Goal: Browse casually

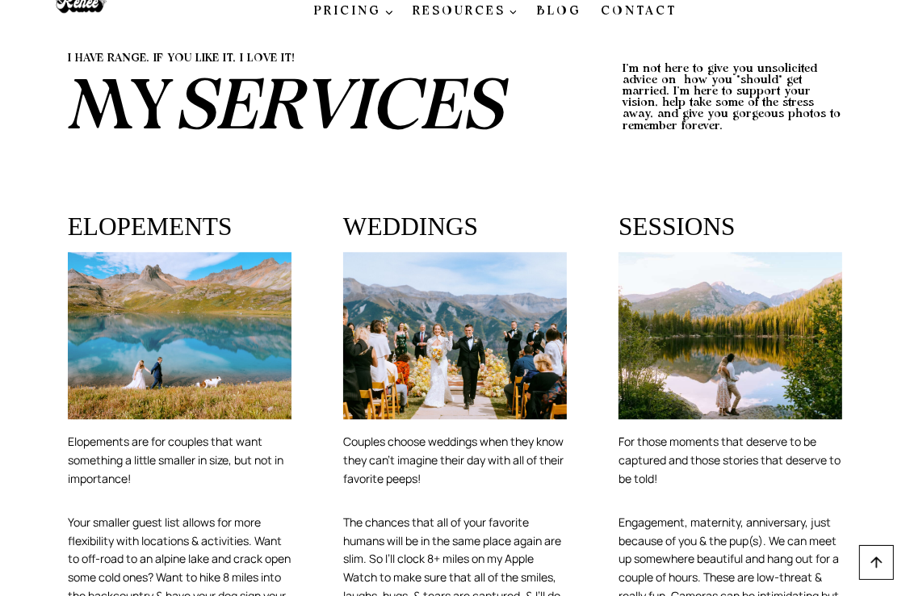
scroll to position [2895, 0]
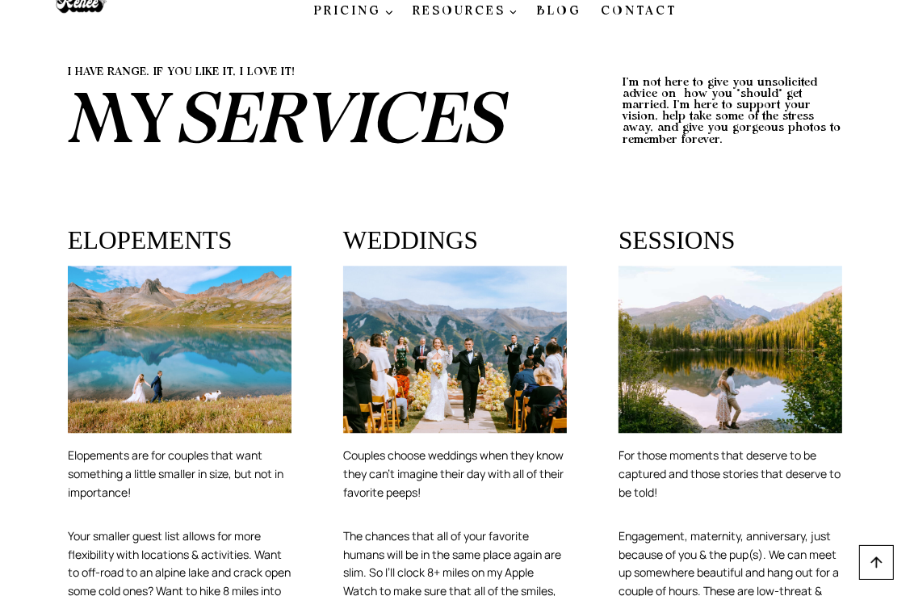
click at [411, 266] on img at bounding box center [455, 350] width 224 height 168
click at [449, 266] on img at bounding box center [455, 350] width 224 height 168
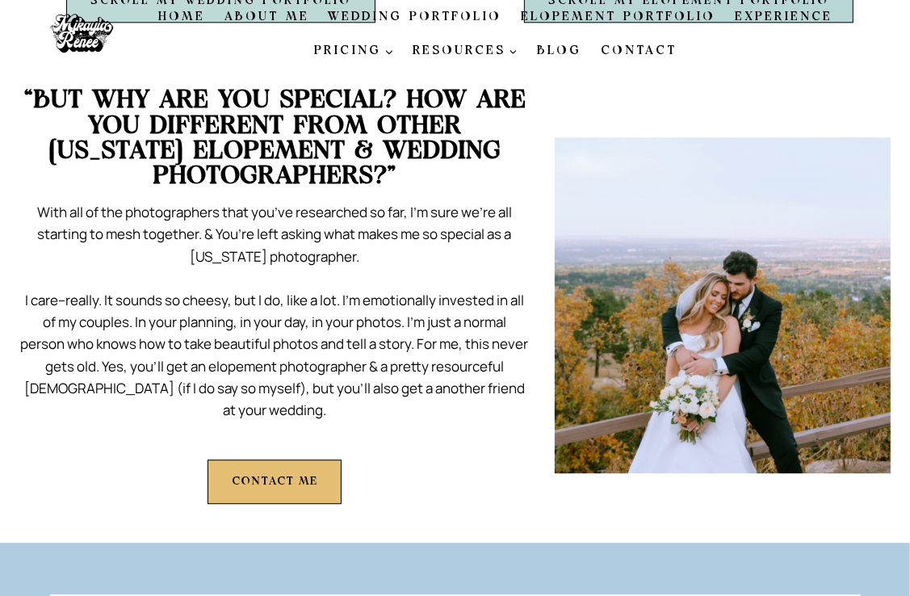
scroll to position [0, 0]
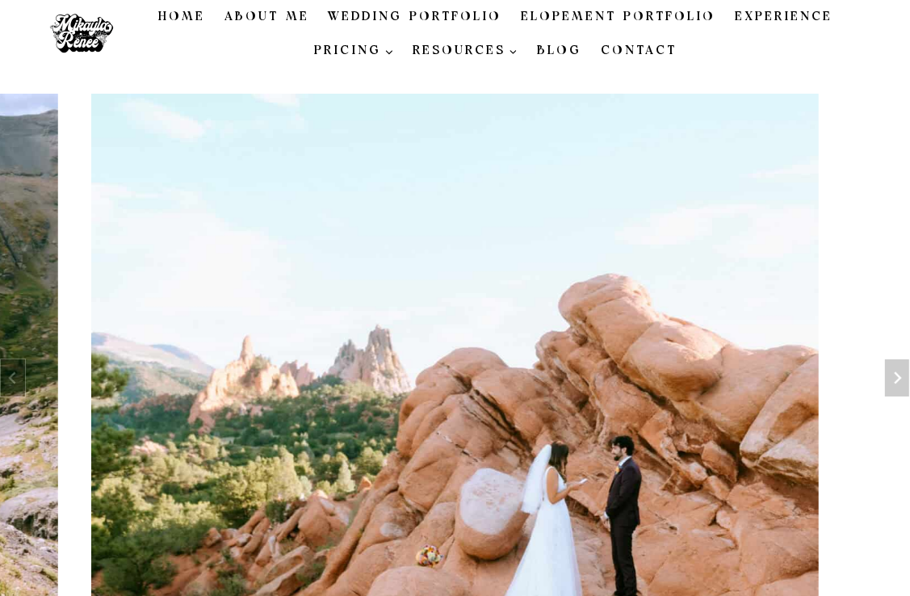
click at [376, 16] on link "Wedding Portfolio" at bounding box center [415, 17] width 193 height 34
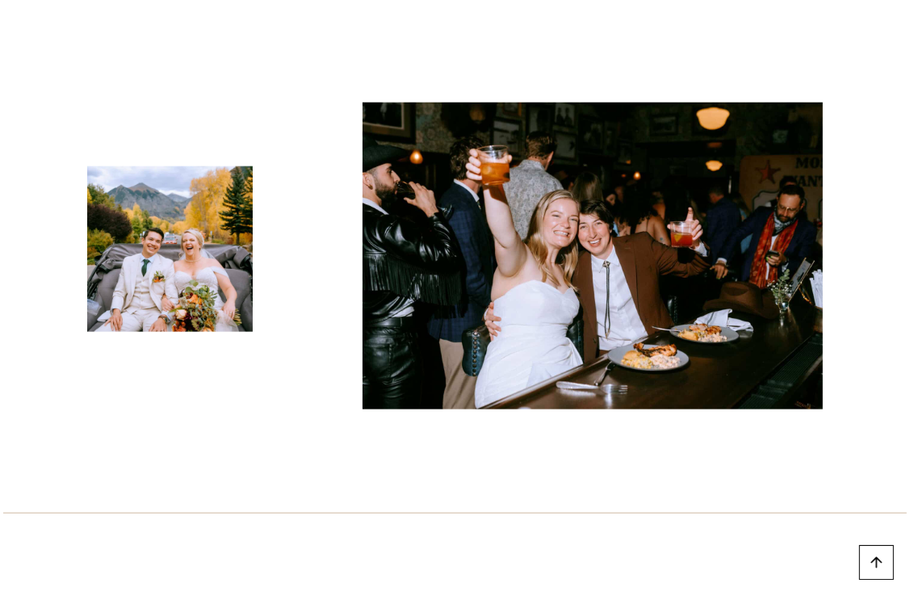
scroll to position [5857, 0]
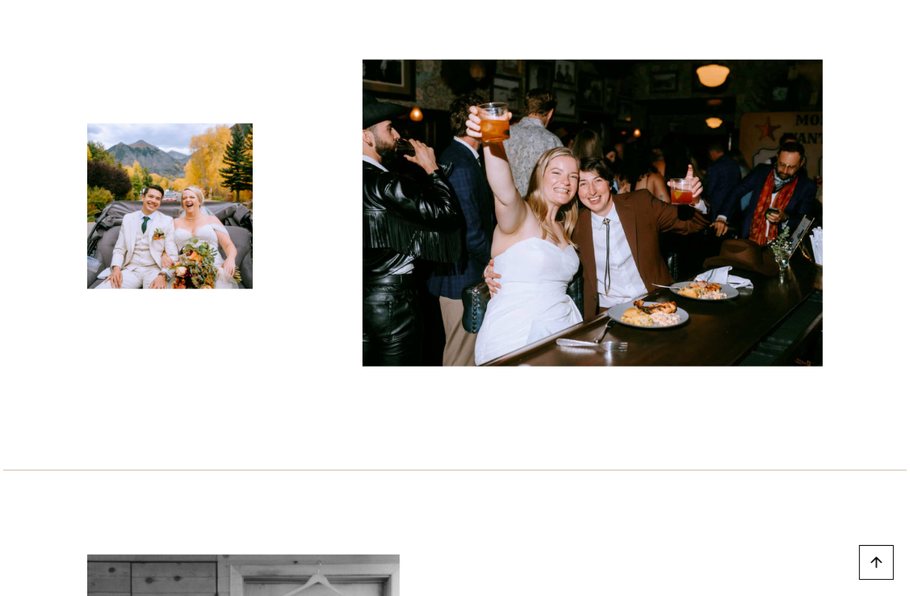
click at [557, 254] on img at bounding box center [592, 213] width 460 height 307
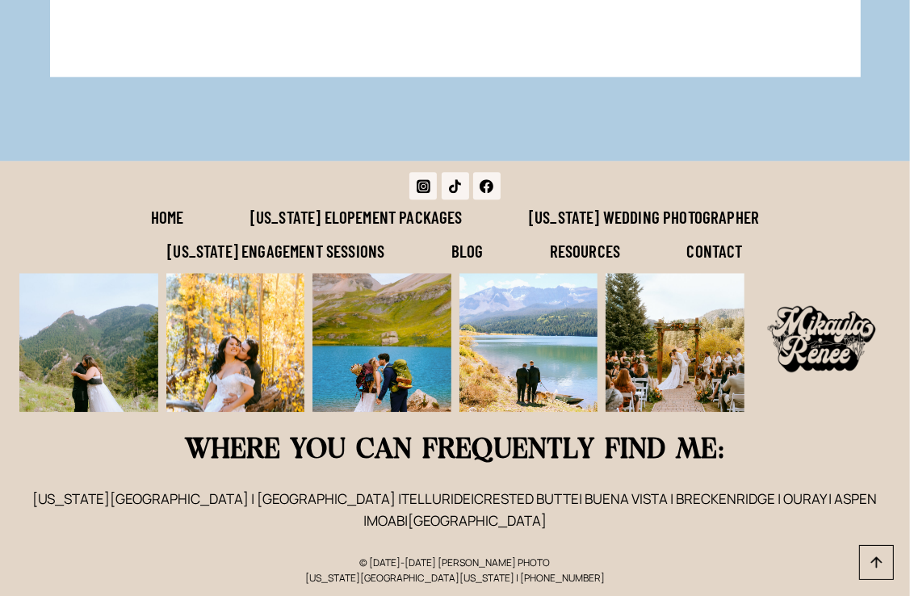
scroll to position [12180, 0]
click at [461, 250] on link "Blog" at bounding box center [467, 250] width 98 height 34
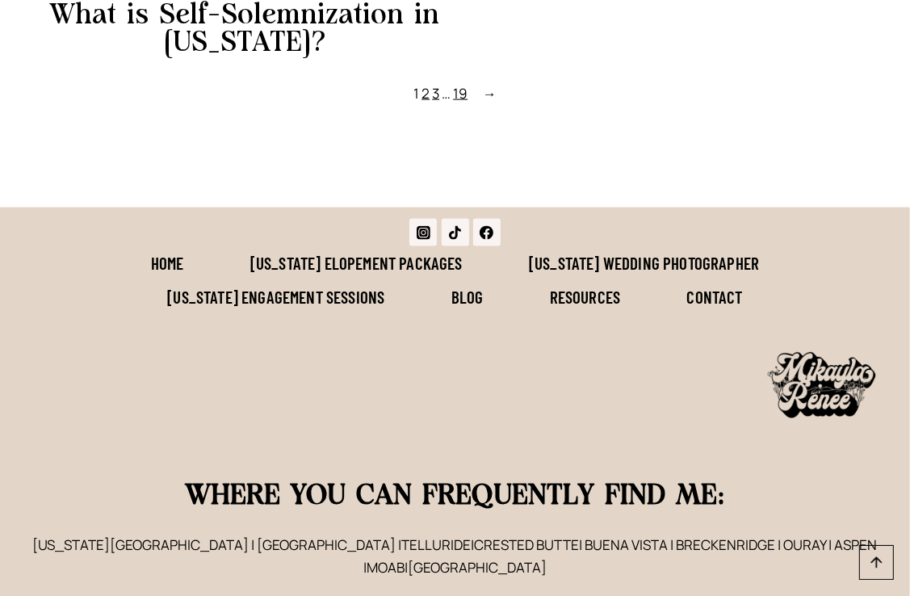
scroll to position [1767, 0]
